Goal: Information Seeking & Learning: Learn about a topic

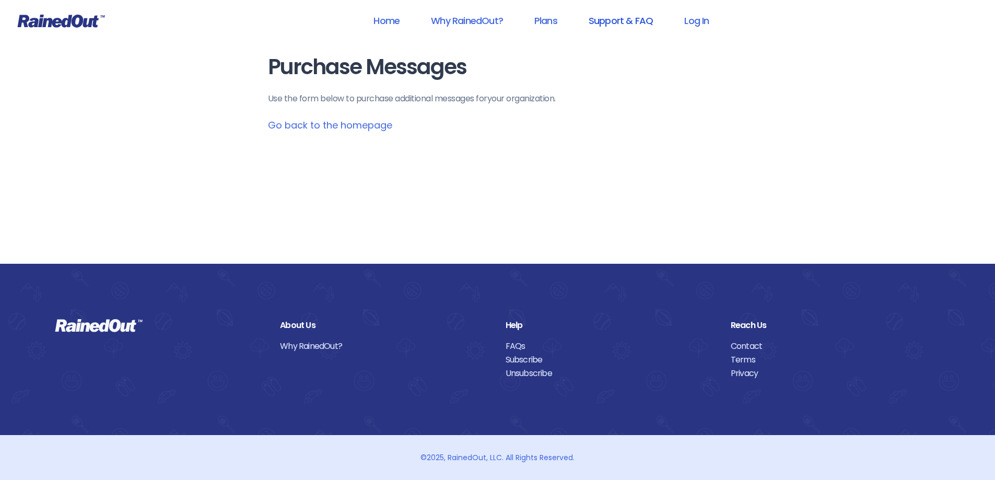
click at [608, 22] on link "Support & FAQ" at bounding box center [620, 20] width 91 height 23
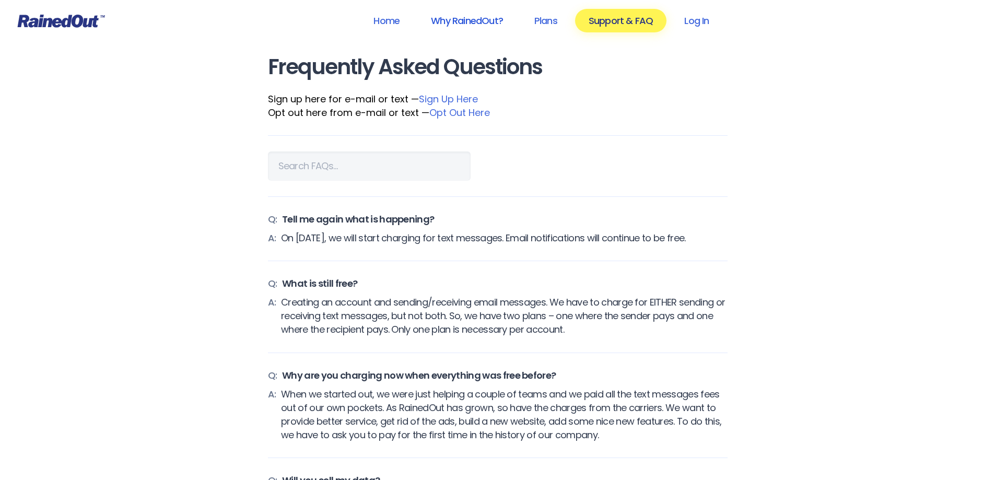
click at [457, 23] on link "Why RainedOut?" at bounding box center [466, 20] width 99 height 23
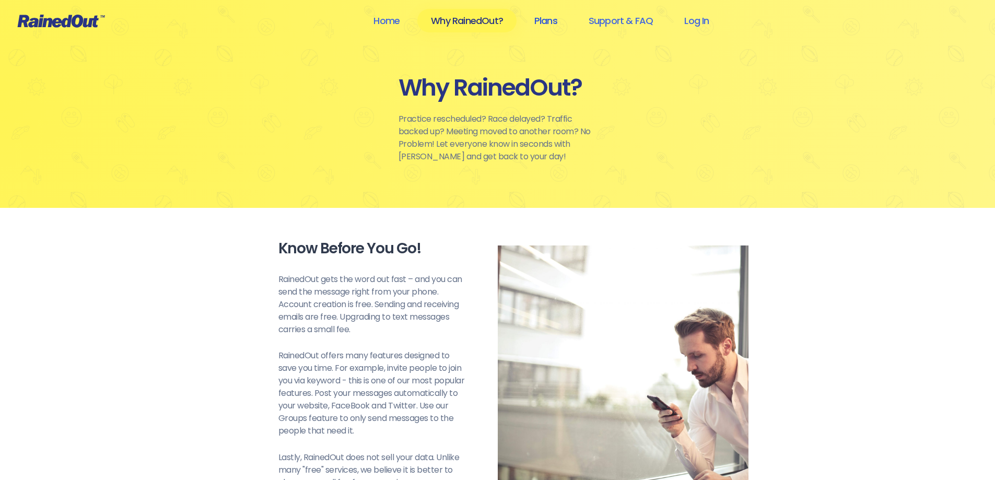
click at [546, 23] on link "Plans" at bounding box center [545, 20] width 50 height 23
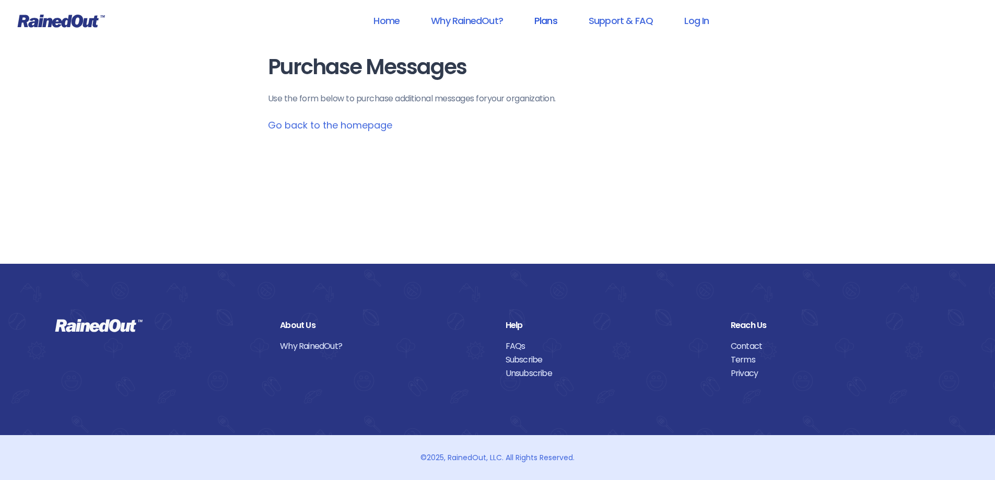
click at [548, 23] on link "Plans" at bounding box center [545, 20] width 50 height 23
